Goal: Transaction & Acquisition: Subscribe to service/newsletter

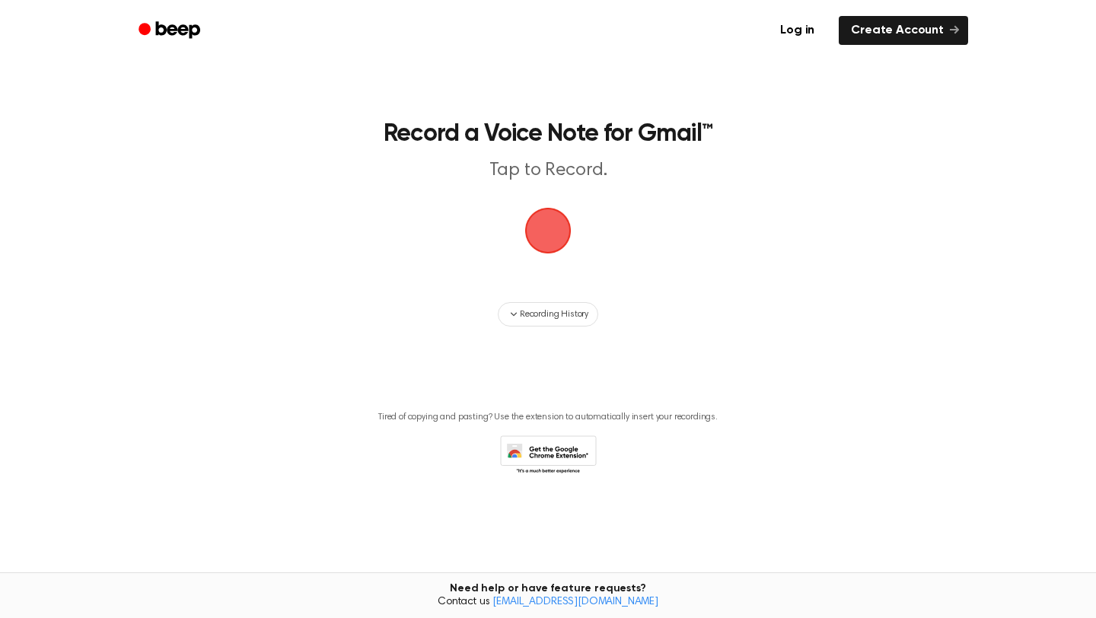
click at [534, 241] on span "button" at bounding box center [548, 231] width 64 height 64
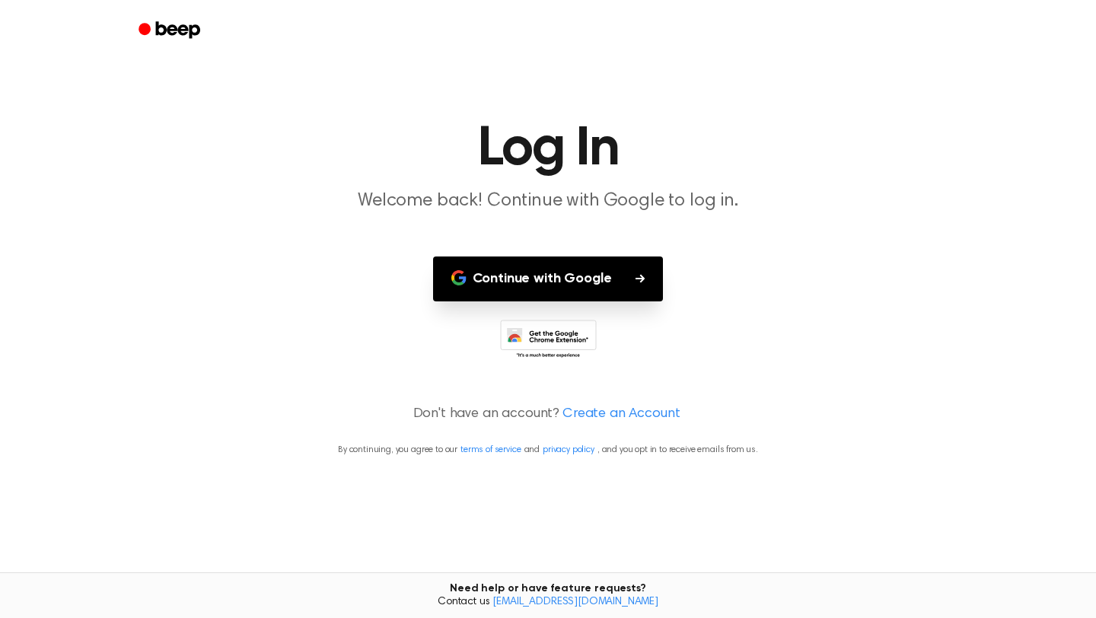
click at [571, 267] on button "Continue with Google" at bounding box center [548, 279] width 231 height 45
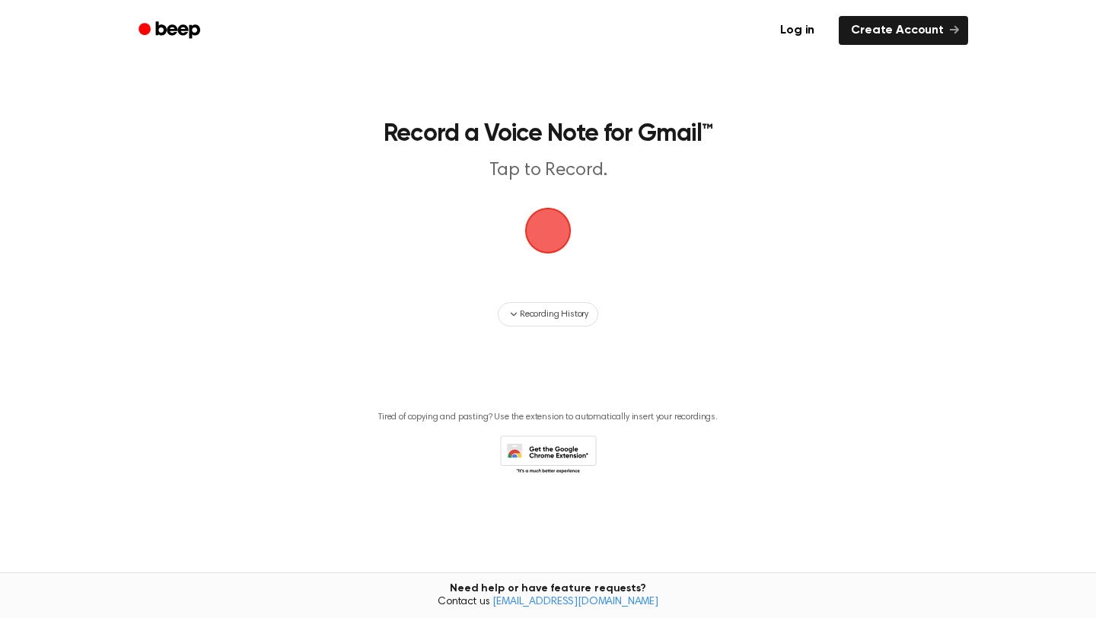
click at [563, 234] on span "button" at bounding box center [548, 230] width 43 height 43
